Goal: Information Seeking & Learning: Learn about a topic

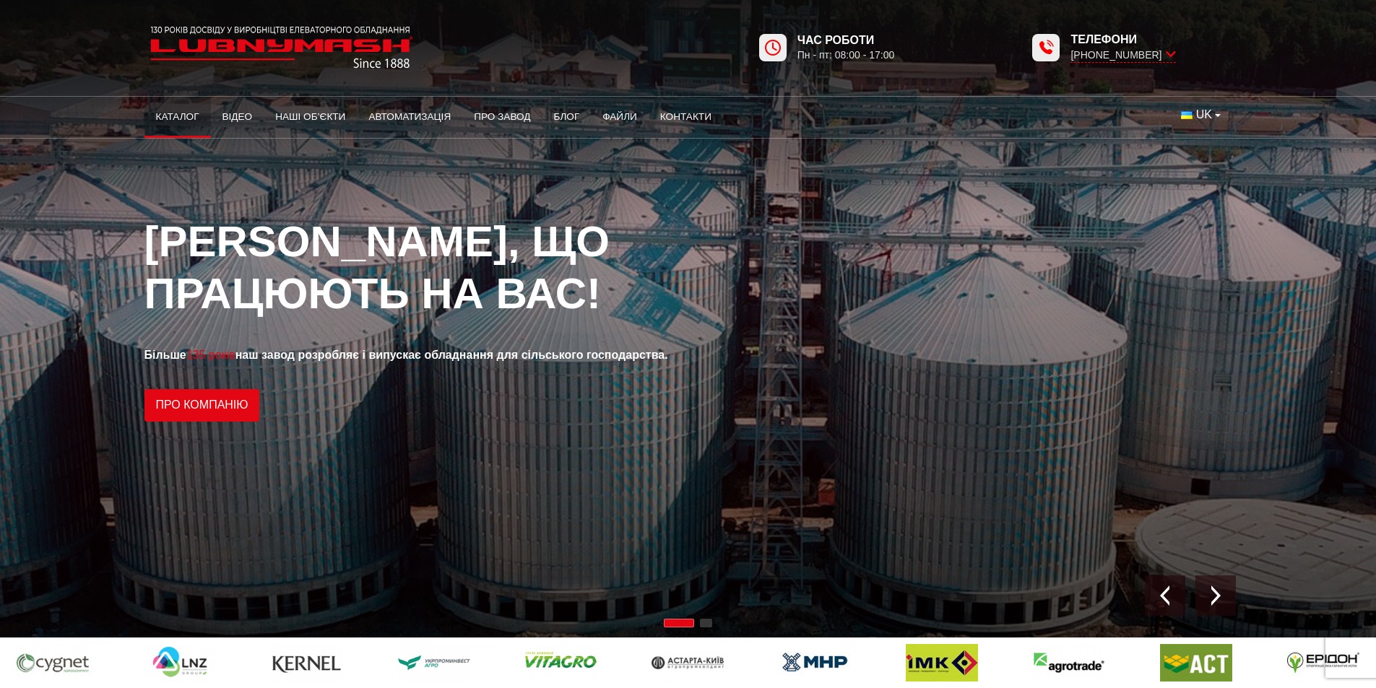
click at [194, 116] on link "Каталог" at bounding box center [177, 117] width 66 height 32
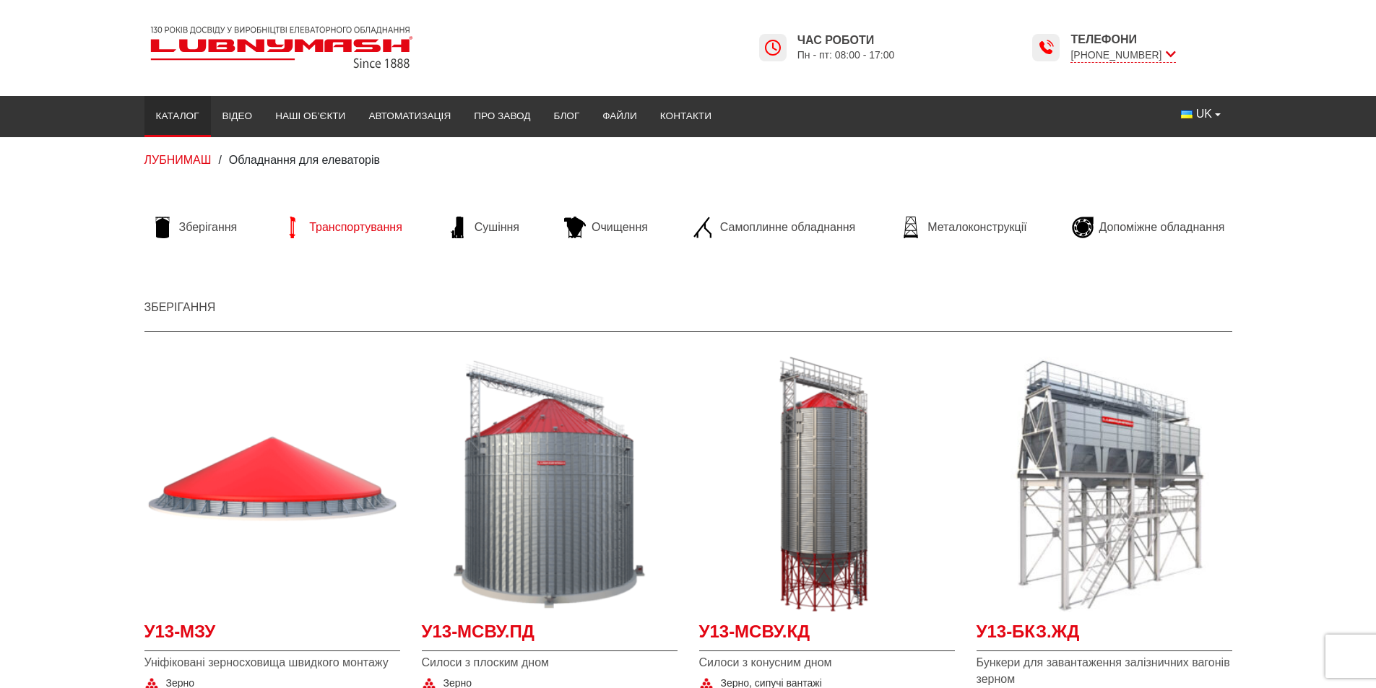
click at [381, 222] on span "Транспортування" at bounding box center [355, 228] width 93 height 16
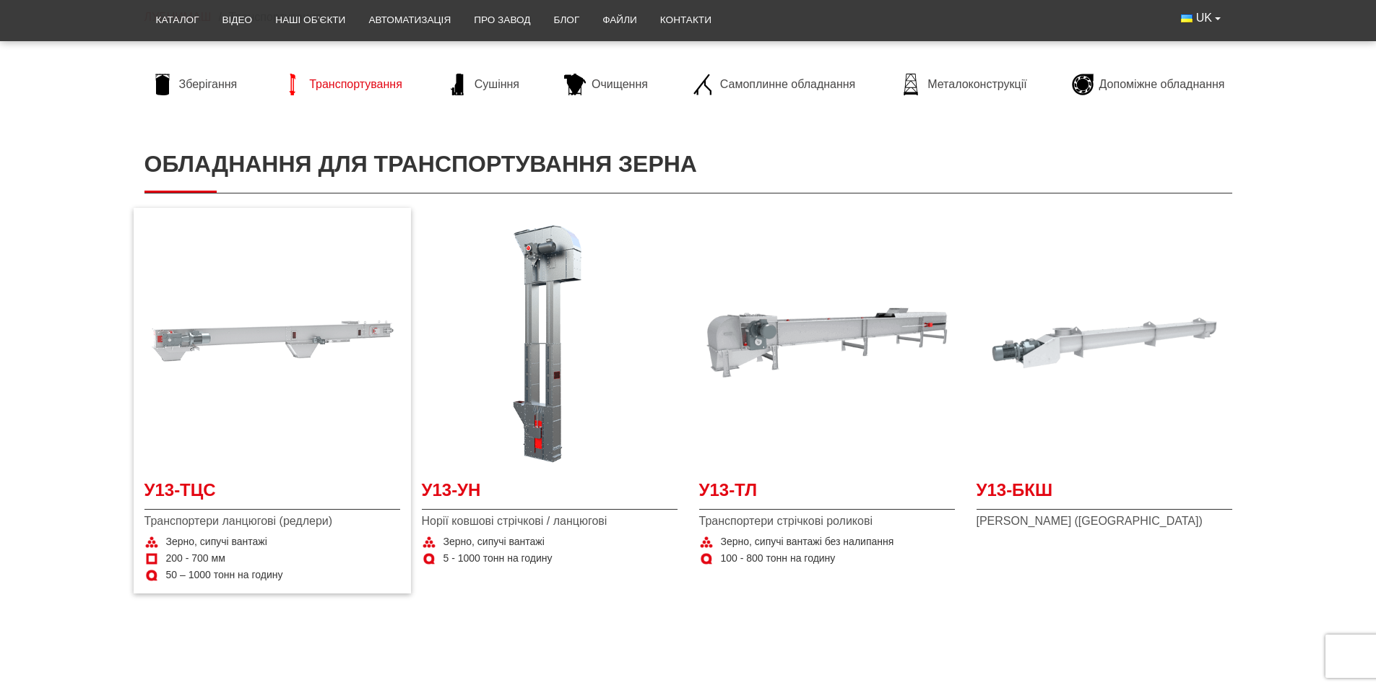
scroll to position [144, 0]
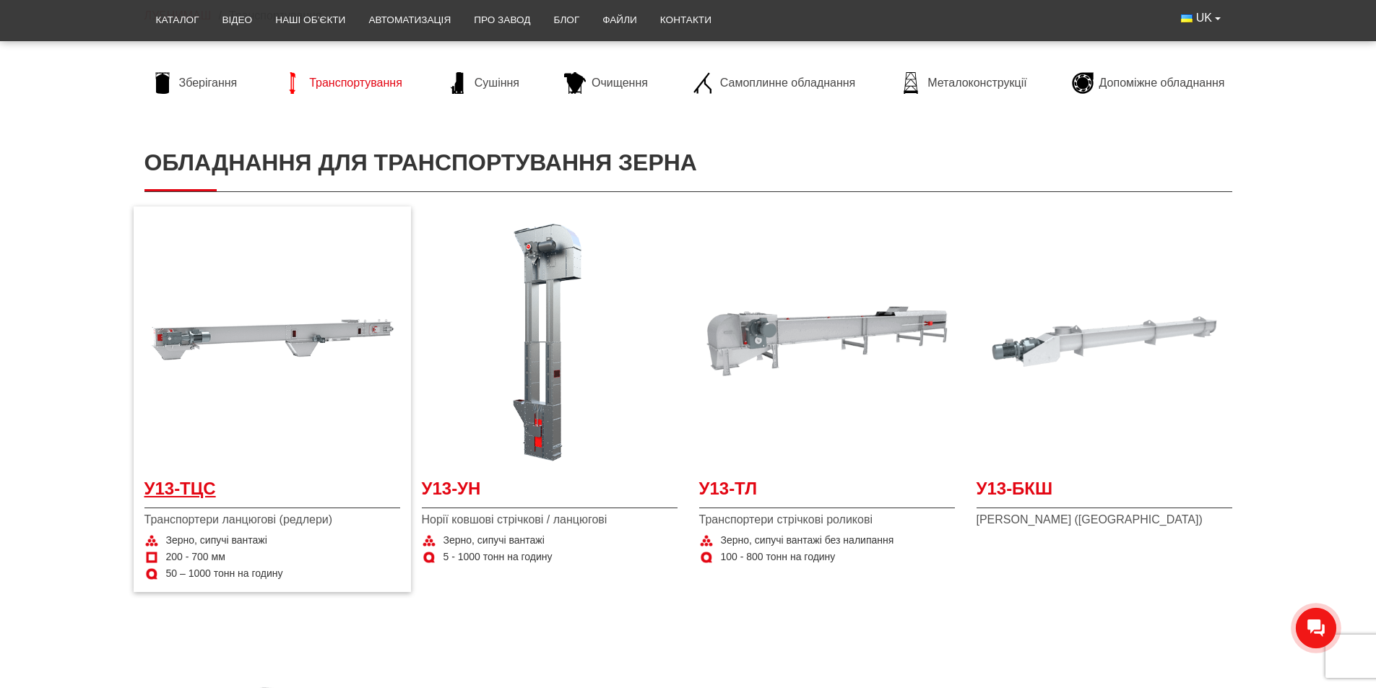
click at [211, 498] on span "У13-ТЦС" at bounding box center [272, 493] width 256 height 33
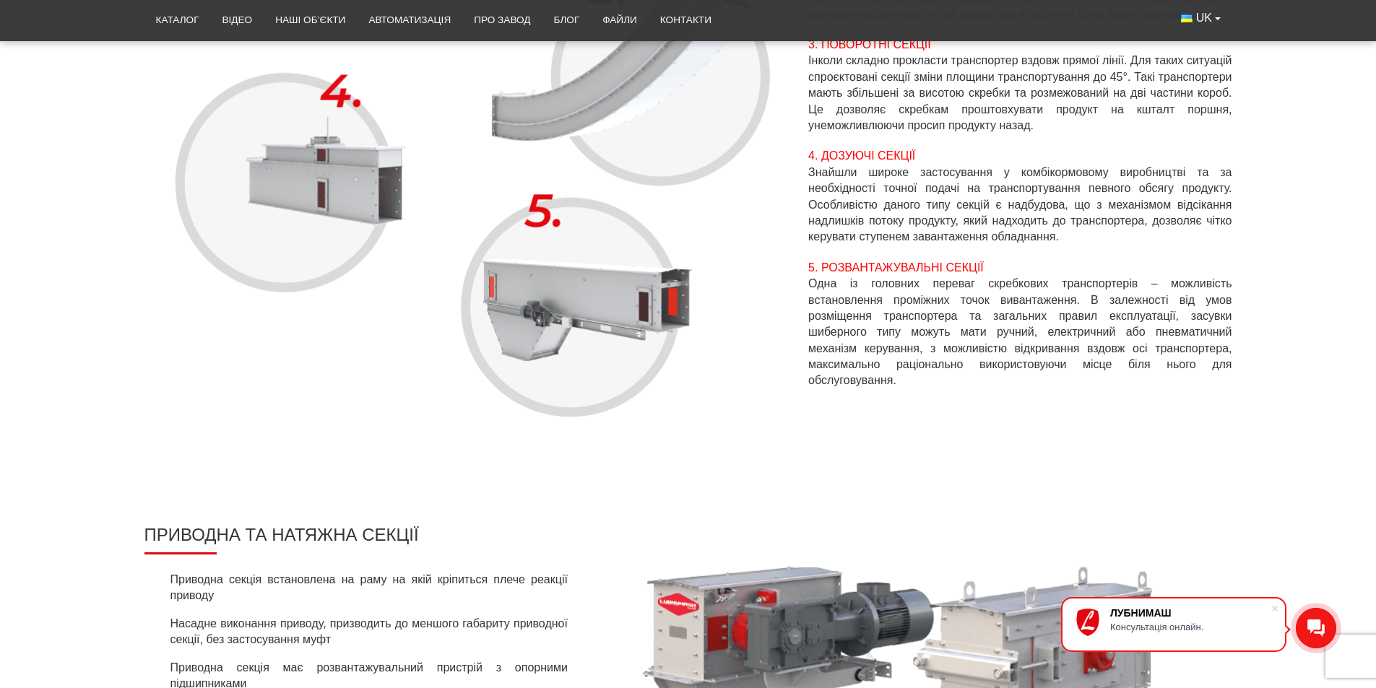
scroll to position [1228, 0]
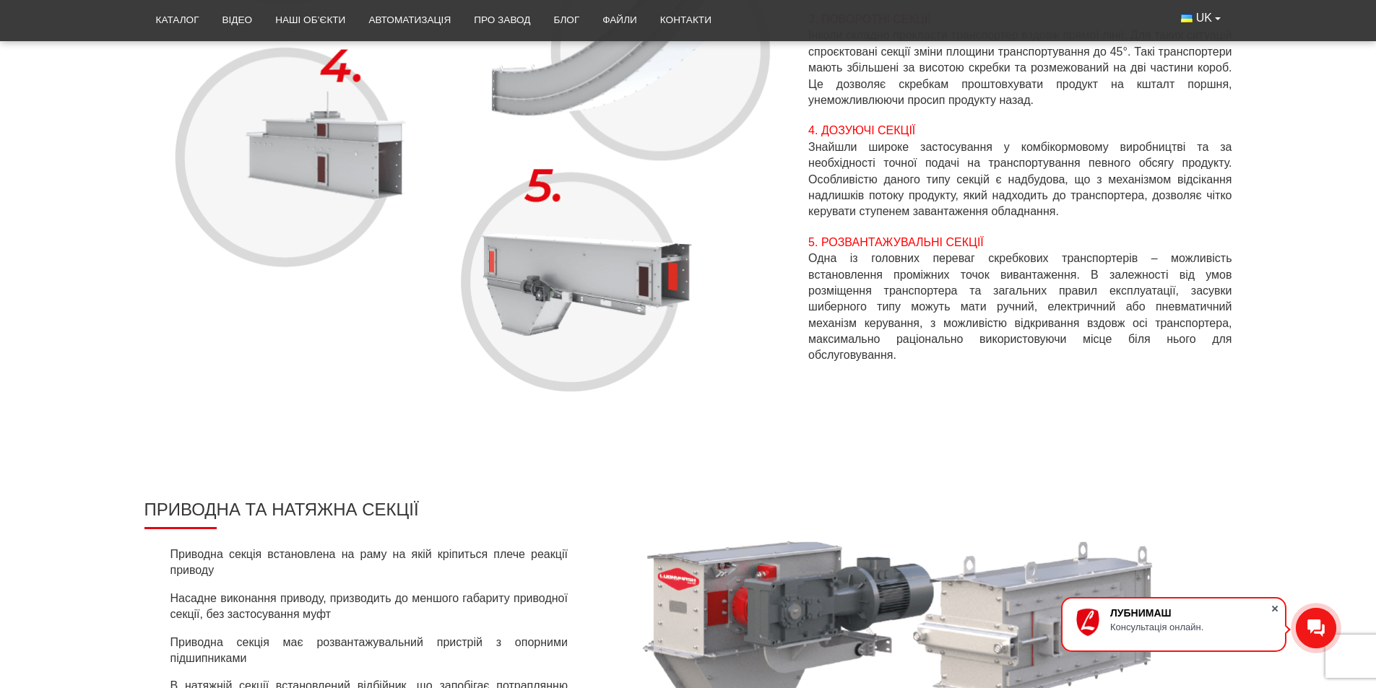
drag, startPoint x: 1278, startPoint y: 610, endPoint x: 1278, endPoint y: 599, distance: 10.9
click at [1278, 610] on span at bounding box center [1275, 609] width 14 height 14
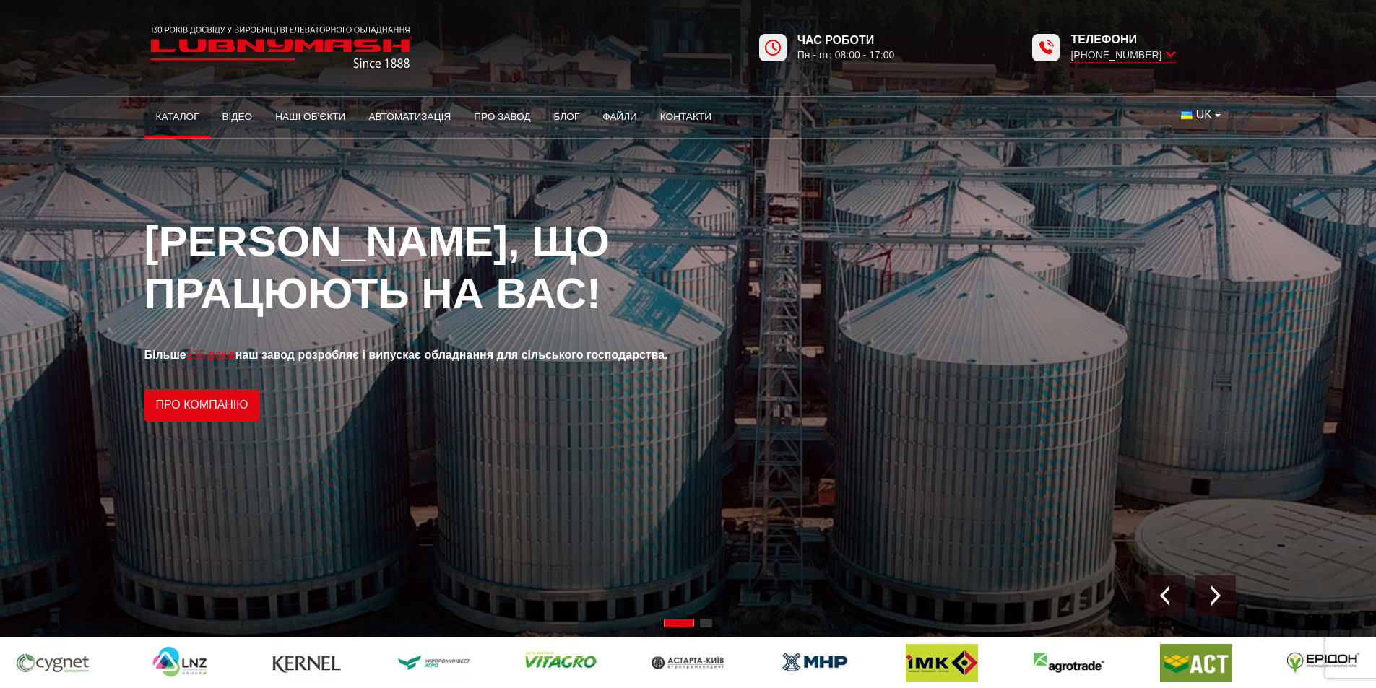
click at [188, 120] on link "Каталог" at bounding box center [177, 117] width 66 height 32
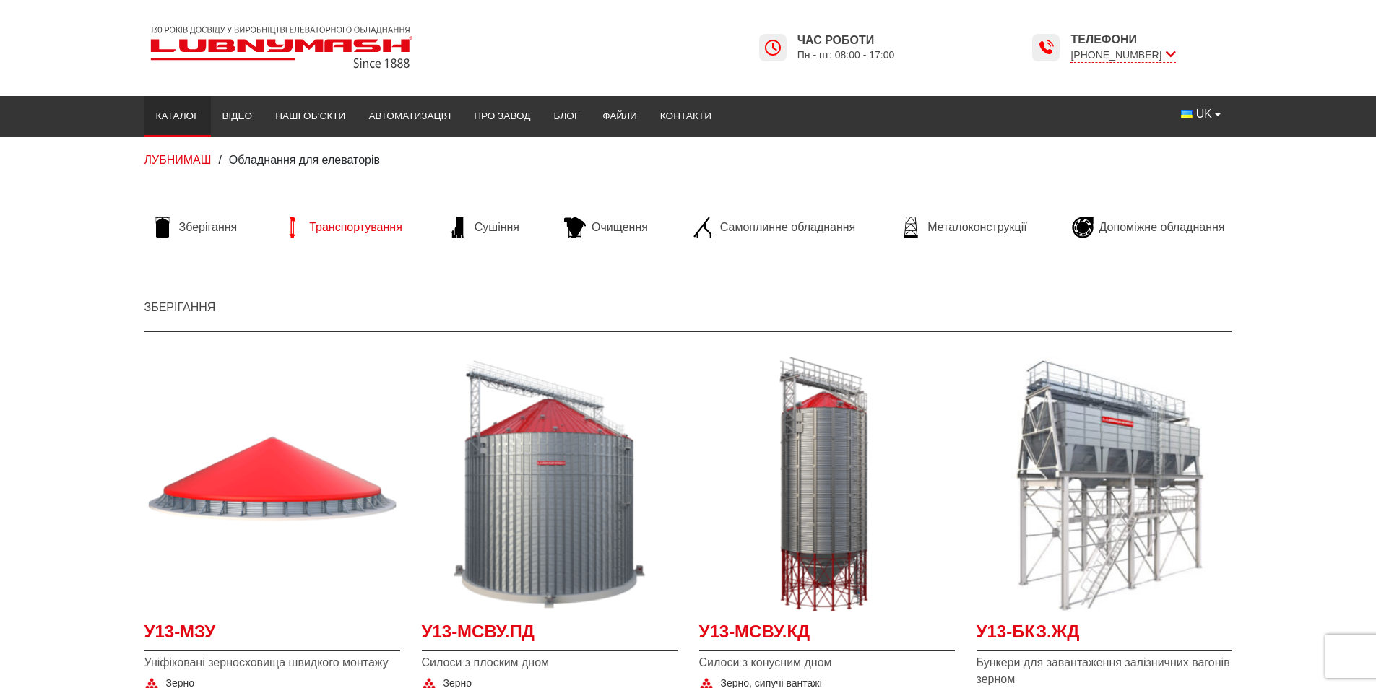
click at [316, 231] on span "Транспортування" at bounding box center [355, 228] width 93 height 16
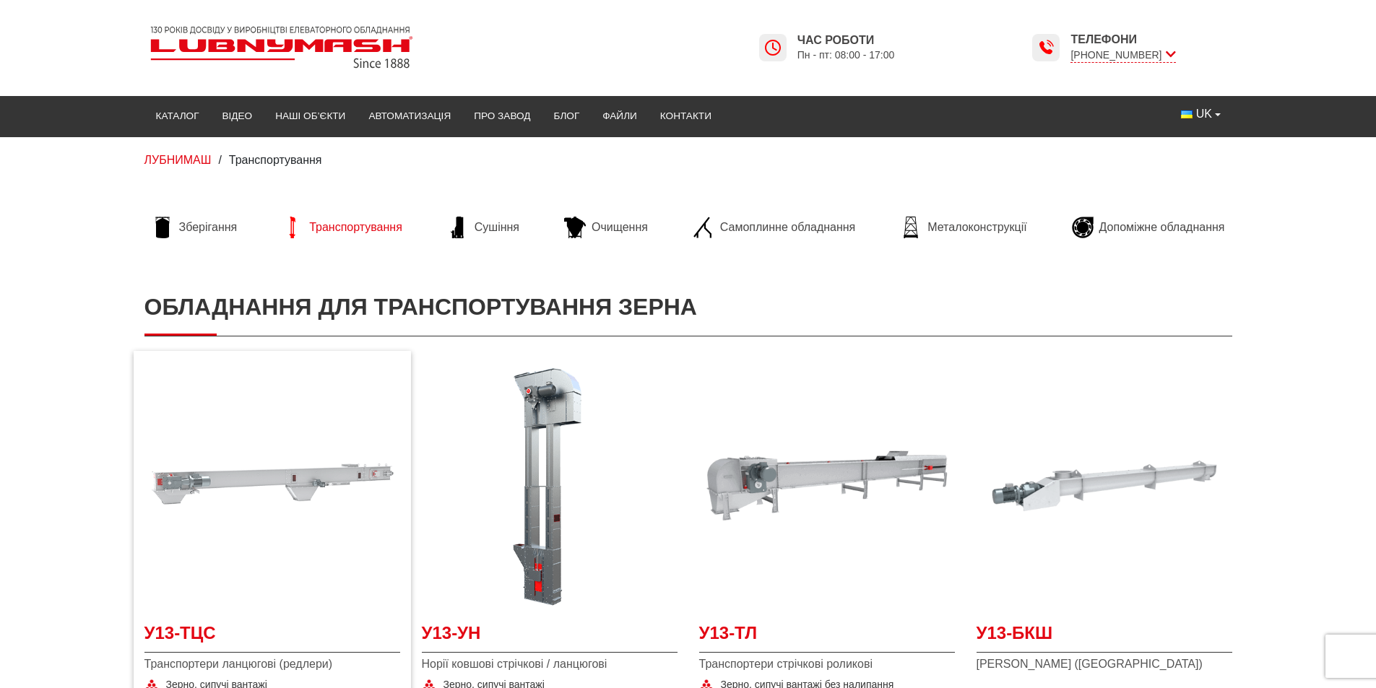
click at [275, 510] on img at bounding box center [272, 486] width 256 height 256
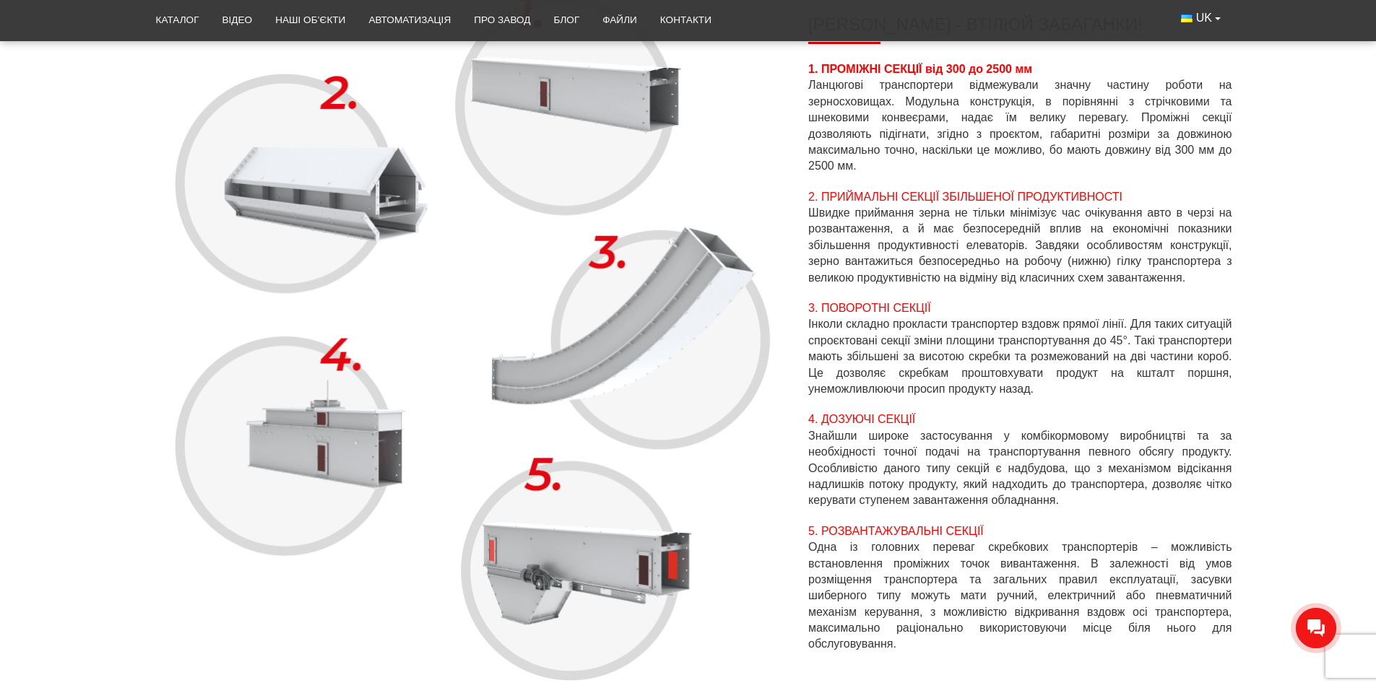
scroll to position [1372, 0]
